Goal: Task Accomplishment & Management: Use online tool/utility

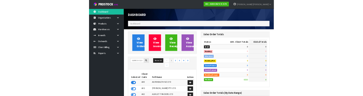
scroll to position [470, 143]
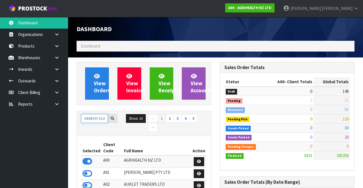
click at [86, 120] on input "text" at bounding box center [94, 118] width 27 height 9
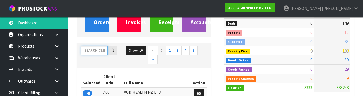
scroll to position [67, 0]
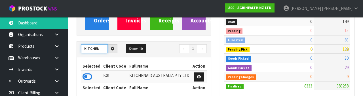
type input "KITCHEN"
click at [167, 57] on div "Selected Client Code Full Name Action K01 KITCHENAID AUSTRALIA PTY LTD Selected…" at bounding box center [144, 79] width 134 height 45
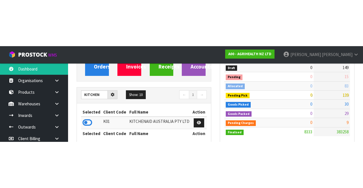
scroll to position [70, 0]
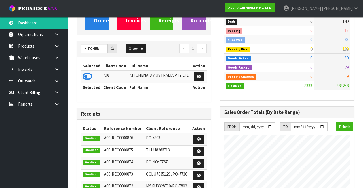
click at [84, 76] on icon at bounding box center [88, 76] width 10 height 9
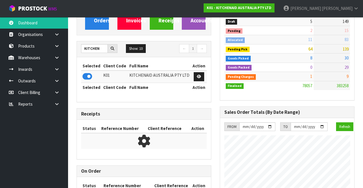
scroll to position [476, 143]
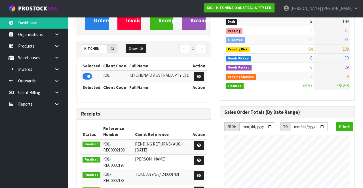
click at [58, 61] on link at bounding box center [59, 58] width 18 height 12
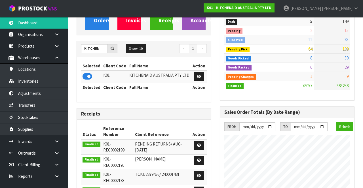
click at [55, 55] on link at bounding box center [59, 58] width 18 height 12
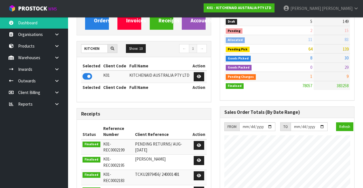
click at [59, 45] on icon at bounding box center [56, 46] width 5 height 4
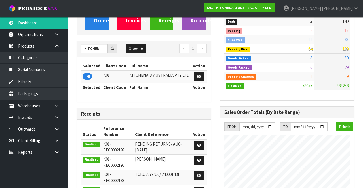
click at [55, 47] on icon at bounding box center [56, 46] width 5 height 4
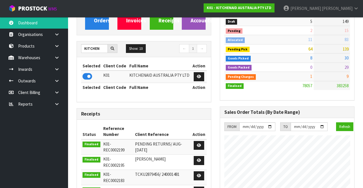
click at [55, 46] on icon at bounding box center [56, 46] width 5 height 4
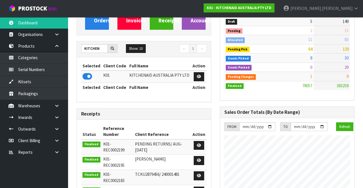
click at [54, 49] on link at bounding box center [59, 46] width 18 height 12
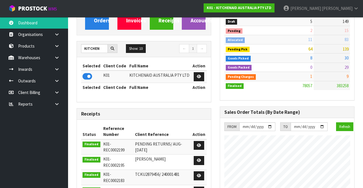
click at [58, 56] on icon at bounding box center [56, 58] width 5 height 4
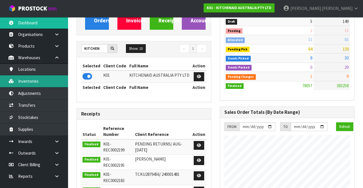
click at [27, 85] on link "Inventories" at bounding box center [34, 81] width 68 height 12
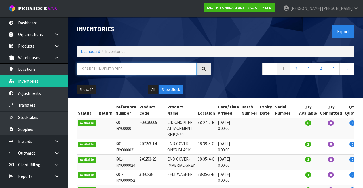
click at [144, 67] on input "text" at bounding box center [137, 69] width 120 height 12
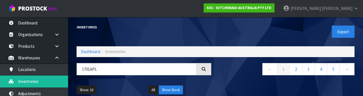
click at [320, 82] on div "Show: 10 5 10 25 50 All Show Stock" at bounding box center [215, 90] width 287 height 18
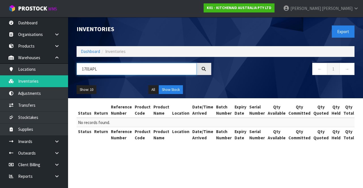
click at [100, 71] on input "1701APL" at bounding box center [137, 69] width 120 height 12
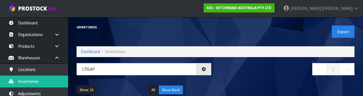
click at [285, 64] on nav "← 1 →" at bounding box center [287, 70] width 135 height 14
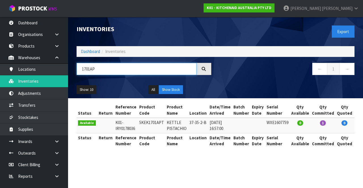
click at [102, 72] on input "1701AP" at bounding box center [137, 69] width 120 height 12
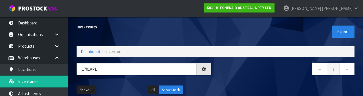
click at [287, 83] on div "Show: 10 5 10 25 50 All Show Stock" at bounding box center [215, 90] width 287 height 18
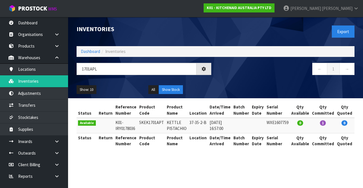
type input "1701APL"
